Goal: Task Accomplishment & Management: Use online tool/utility

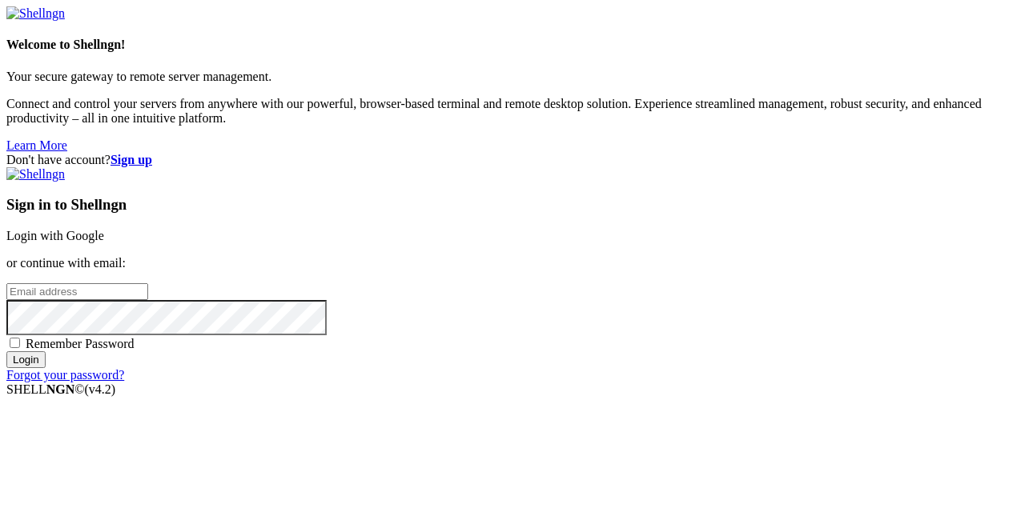
click at [104, 229] on link "Login with Google" at bounding box center [55, 236] width 98 height 14
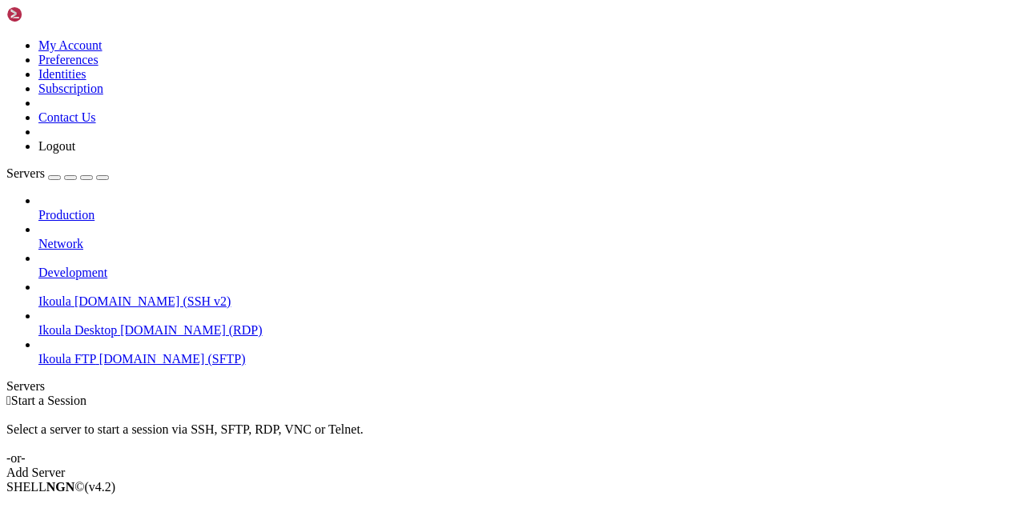
click at [125, 295] on link "Ikoula [DOMAIN_NAME] (SSH v2)" at bounding box center [528, 302] width 980 height 14
click at [81, 508] on span "Connect" at bounding box center [59, 515] width 42 height 14
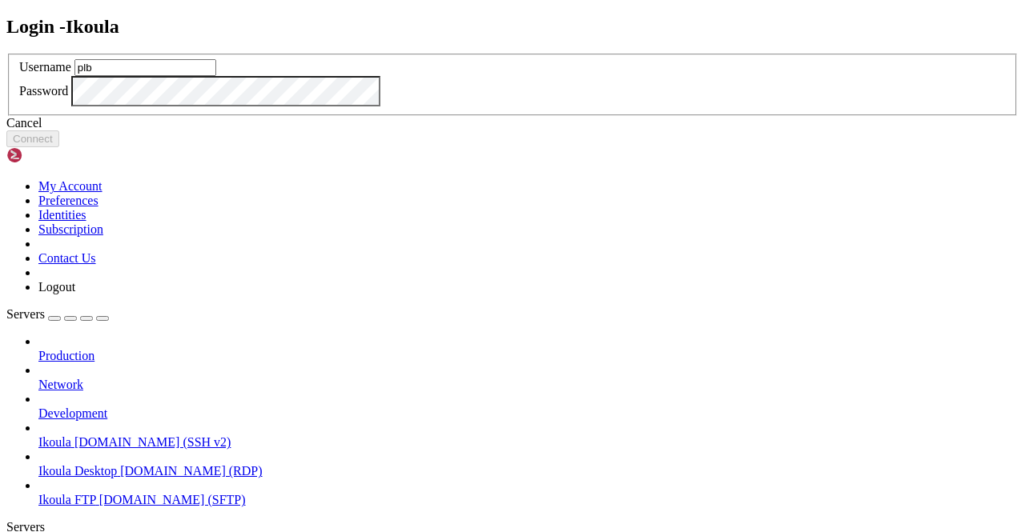
type input "plb"
click button "Connect" at bounding box center [32, 139] width 53 height 17
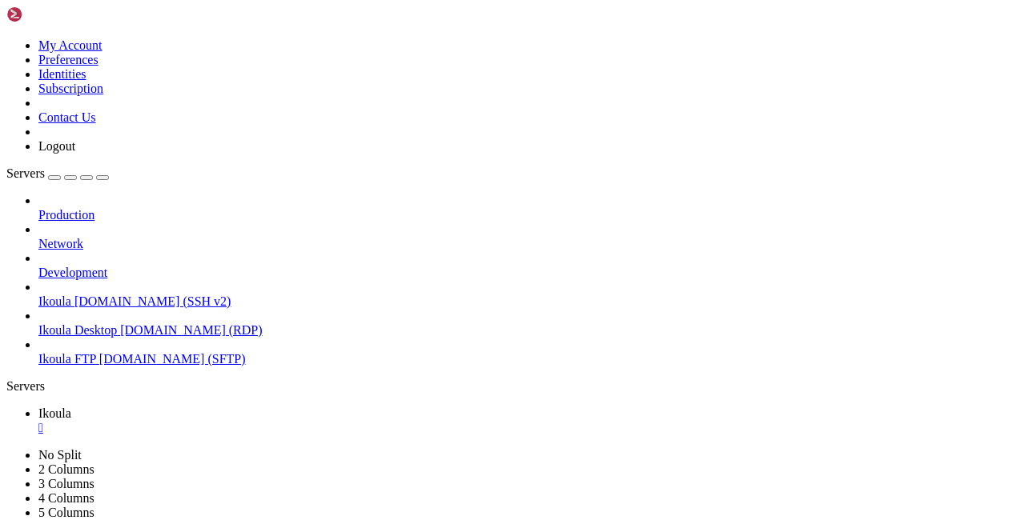
click at [82, 352] on span "Ikoula FTP" at bounding box center [67, 359] width 58 height 14
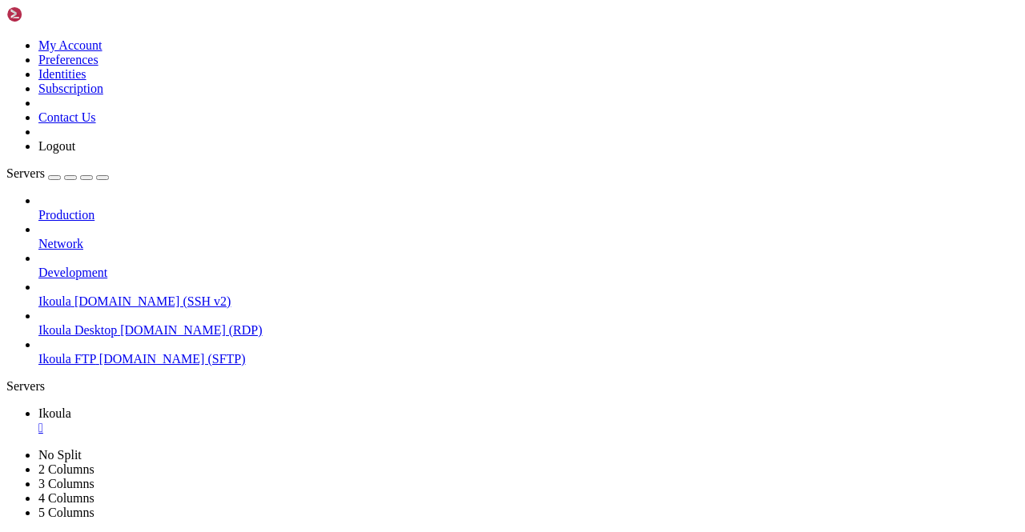
click at [96, 352] on span "Ikoula FTP" at bounding box center [67, 359] width 58 height 14
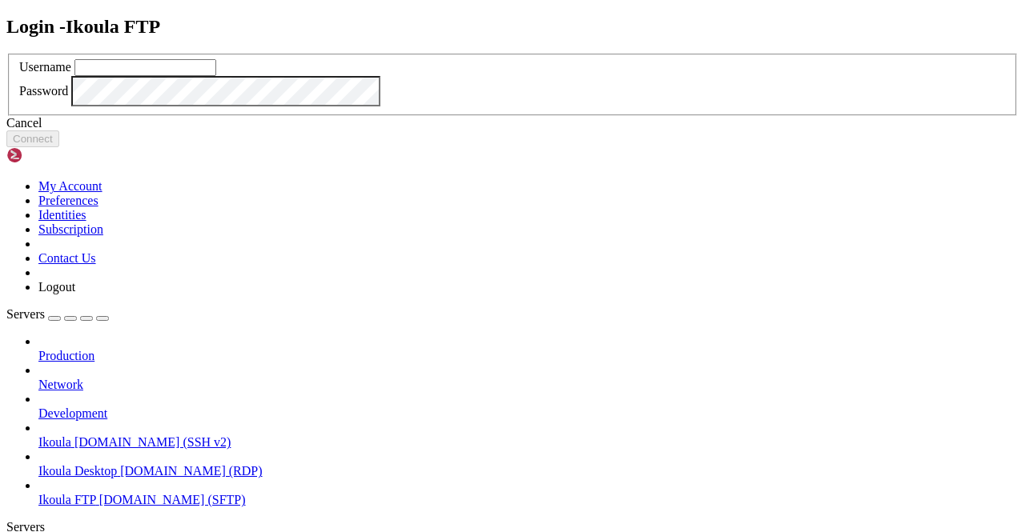
click at [216, 76] on input "text" at bounding box center [145, 67] width 142 height 17
type input "plb"
click button "Connect" at bounding box center [32, 139] width 53 height 17
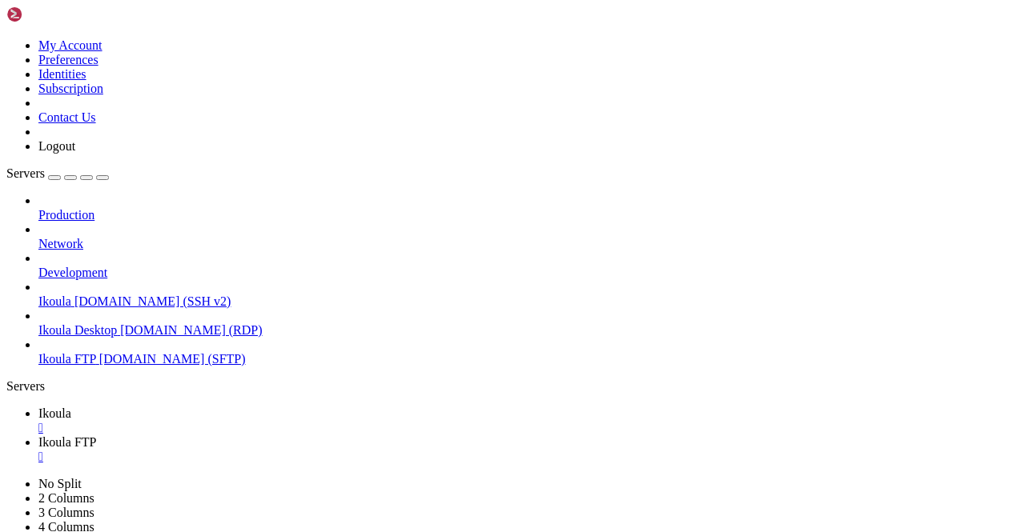
scroll to position [332, 0]
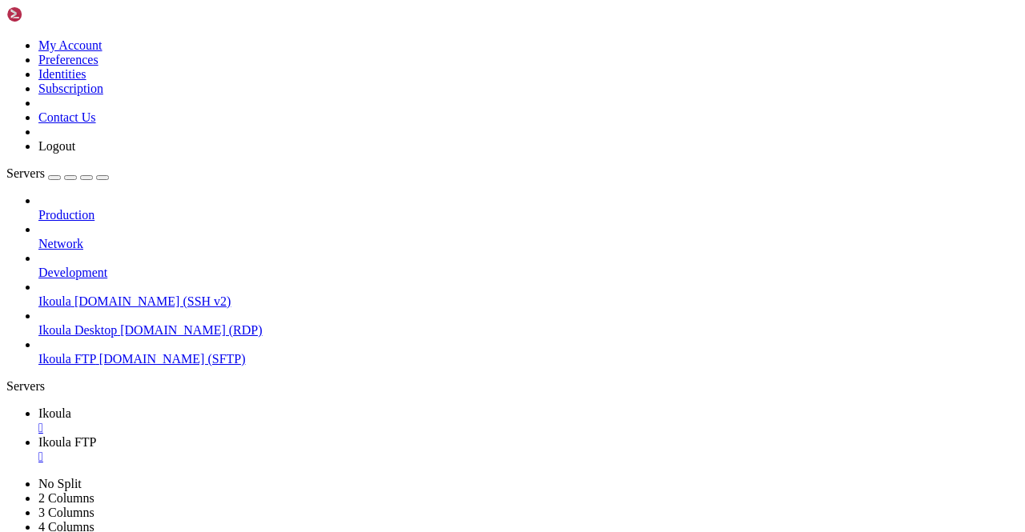
type input "/home/plb/advisor/src/views"
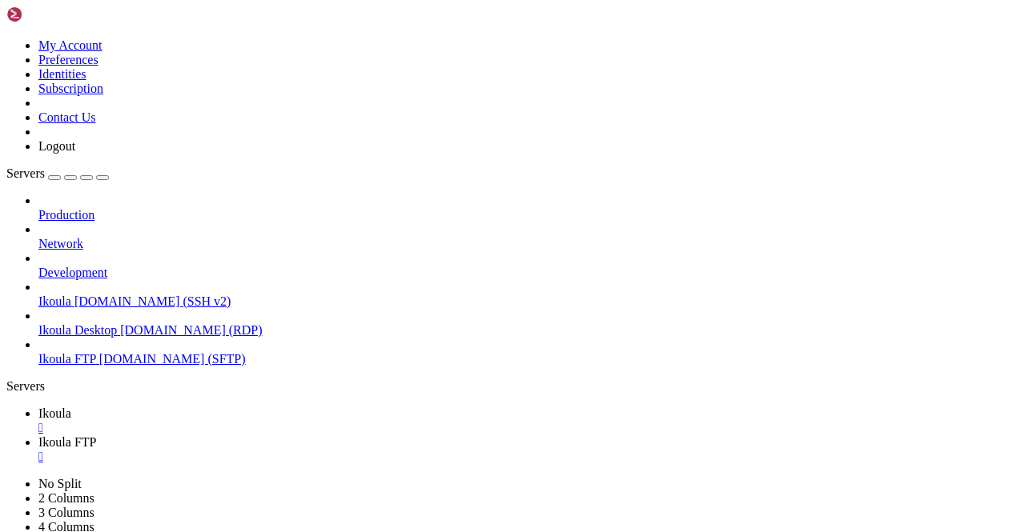
click at [71, 407] on span "Ikoula" at bounding box center [54, 414] width 33 height 14
